Goal: Transaction & Acquisition: Purchase product/service

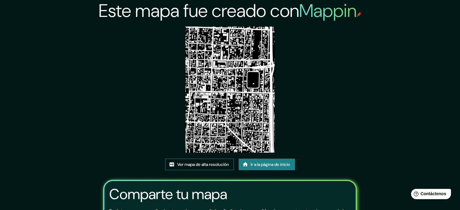
click at [216, 163] on font "Ver mapa de alta resolución" at bounding box center [203, 164] width 52 height 5
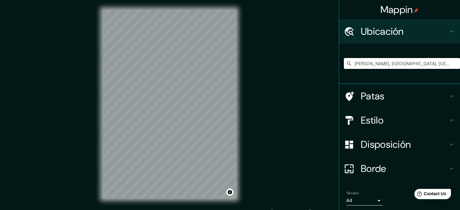
click at [436, 61] on input "Tenango de Arista, Estado de México, México" at bounding box center [402, 63] width 116 height 11
click at [387, 62] on input "Tenango de Arista, Estado de México, México" at bounding box center [402, 63] width 116 height 11
drag, startPoint x: 349, startPoint y: 62, endPoint x: 456, endPoint y: 62, distance: 106.8
click at [456, 62] on div "Mappin Ubicación Tenango de Arista, Estado de México, México Patas Estilo Dispo…" at bounding box center [399, 105] width 121 height 210
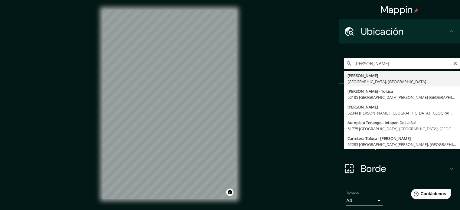
type input "Tenango de Arista, Estado de México, México"
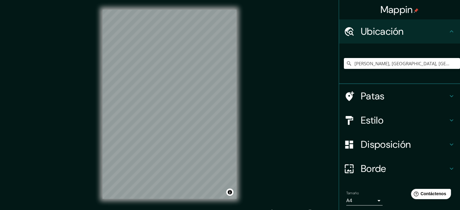
click at [375, 122] on font "Estilo" at bounding box center [372, 120] width 23 height 13
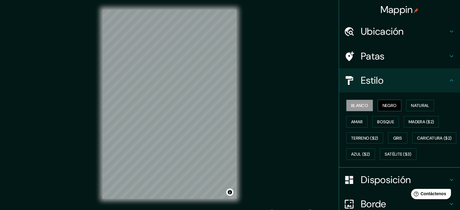
click at [384, 108] on font "Negro" at bounding box center [390, 106] width 14 height 8
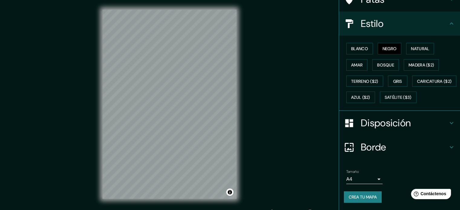
scroll to position [61, 0]
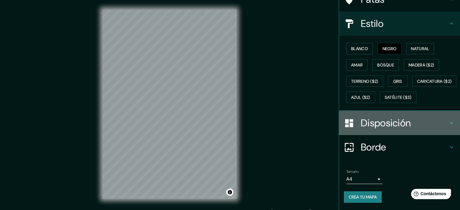
click at [389, 130] on font "Disposición" at bounding box center [386, 123] width 50 height 13
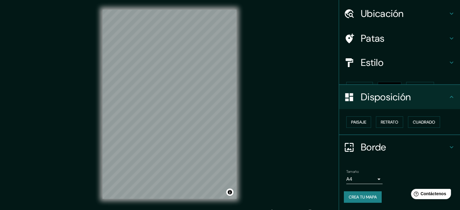
scroll to position [7, 0]
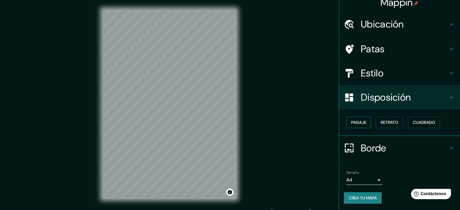
click at [357, 124] on font "Paisaje" at bounding box center [358, 122] width 15 height 5
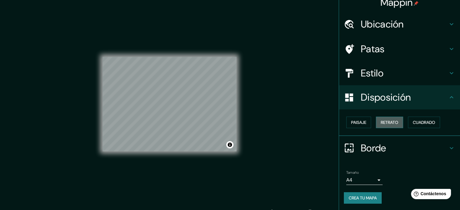
click at [381, 121] on font "Retrato" at bounding box center [390, 122] width 18 height 5
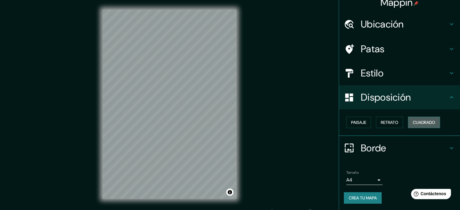
click at [418, 120] on font "Cuadrado" at bounding box center [424, 122] width 22 height 5
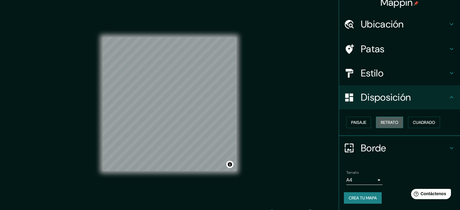
click at [389, 121] on font "Retrato" at bounding box center [390, 122] width 18 height 5
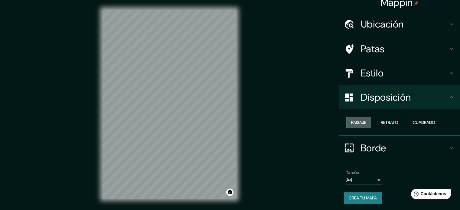
click at [362, 119] on font "Paisaje" at bounding box center [358, 123] width 15 height 8
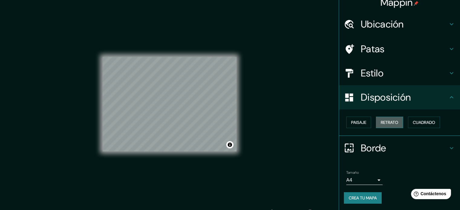
click at [382, 120] on font "Retrato" at bounding box center [390, 122] width 18 height 5
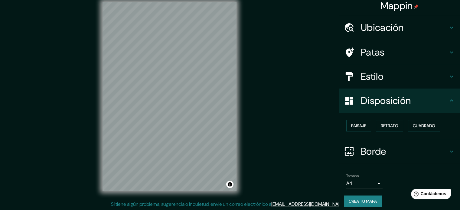
scroll to position [0, 0]
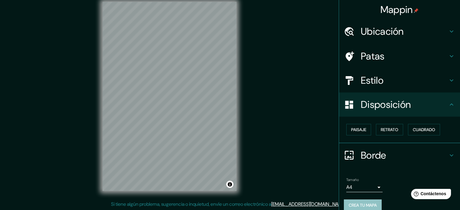
click at [360, 207] on font "Crea tu mapa" at bounding box center [363, 205] width 28 height 5
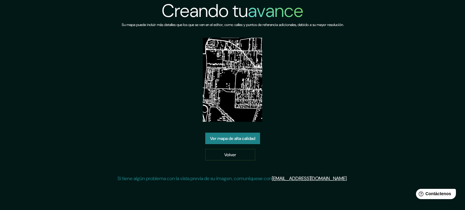
click at [248, 138] on font "Ver mapa de alta calidad" at bounding box center [232, 138] width 45 height 5
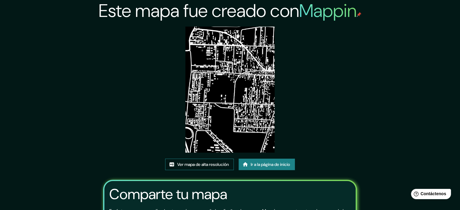
click at [202, 163] on font "Ver mapa de alta resolución" at bounding box center [203, 164] width 52 height 5
